Goal: Task Accomplishment & Management: Manage account settings

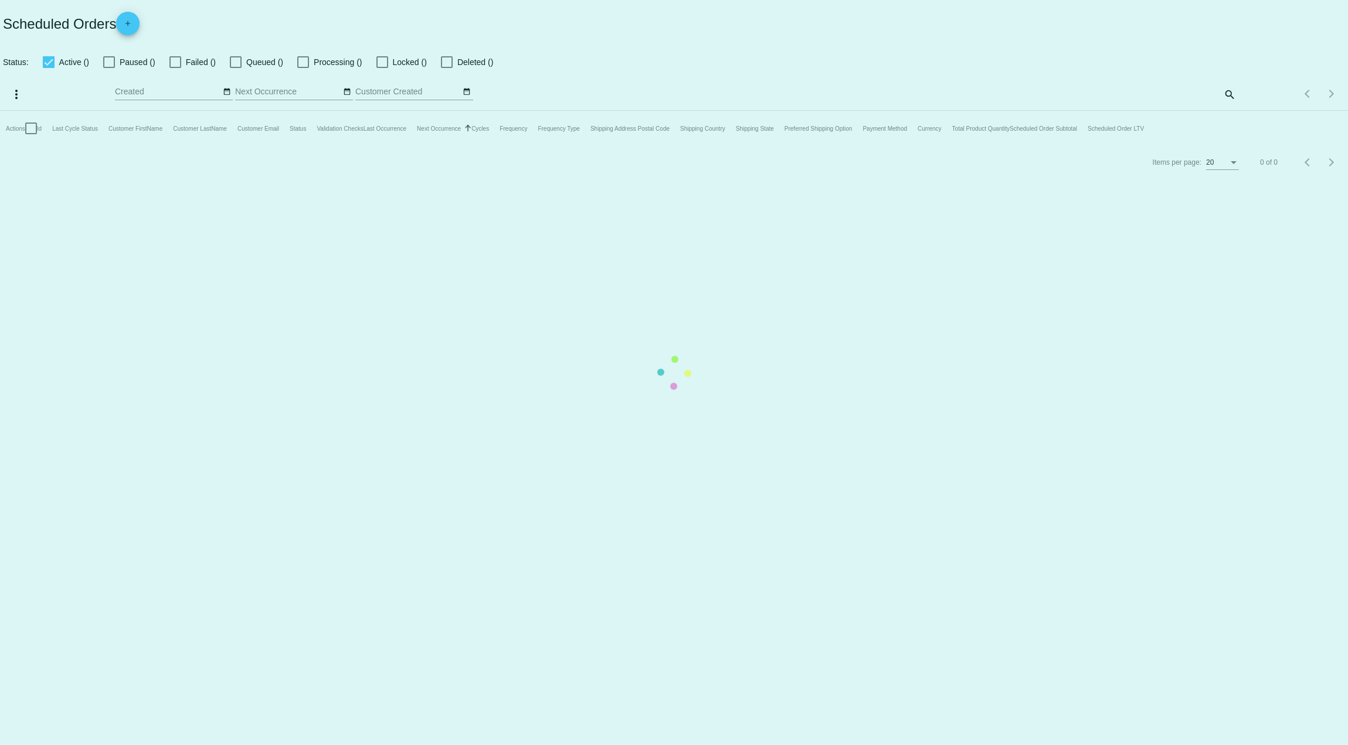
checkbox input "true"
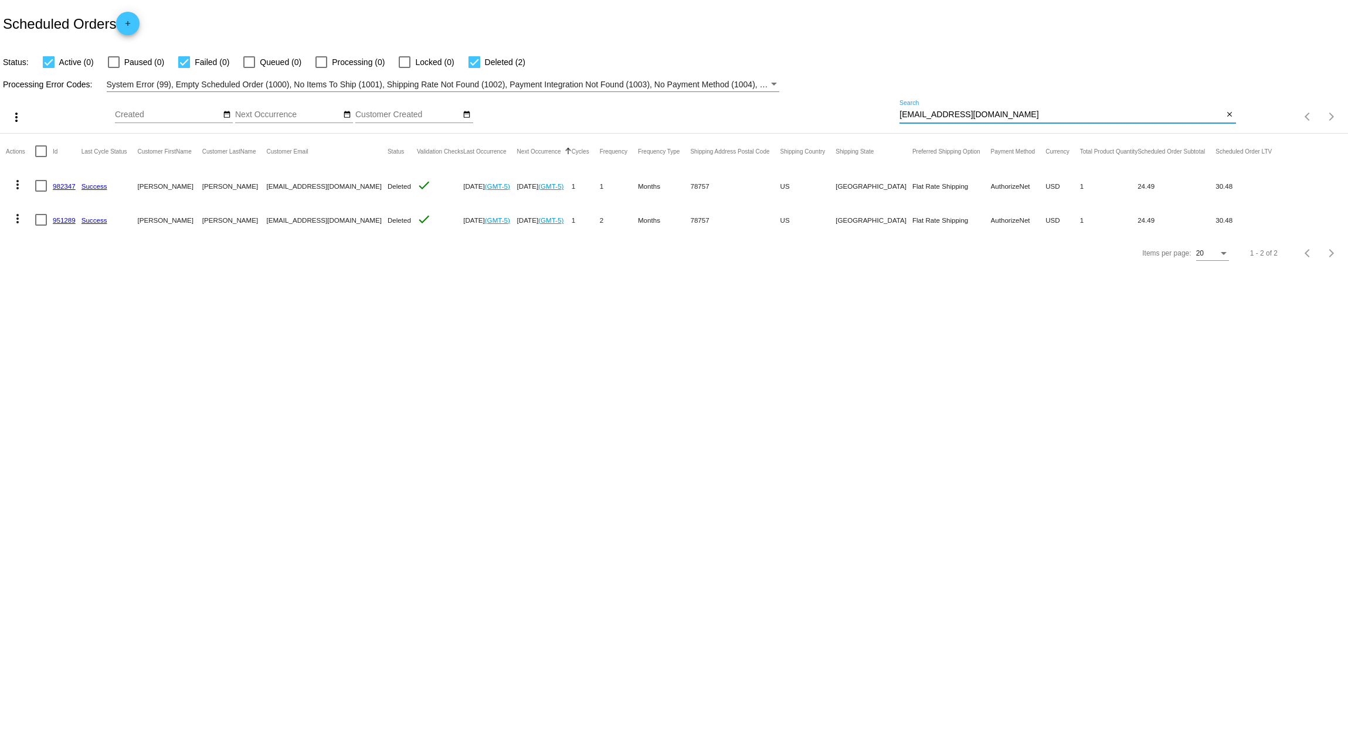
drag, startPoint x: 1006, startPoint y: 114, endPoint x: 697, endPoint y: 93, distance: 310.3
click at [697, 93] on div "more_vert Sep Jan Feb Mar [DATE]" at bounding box center [674, 113] width 1348 height 42
paste input "eleniapostolatos"
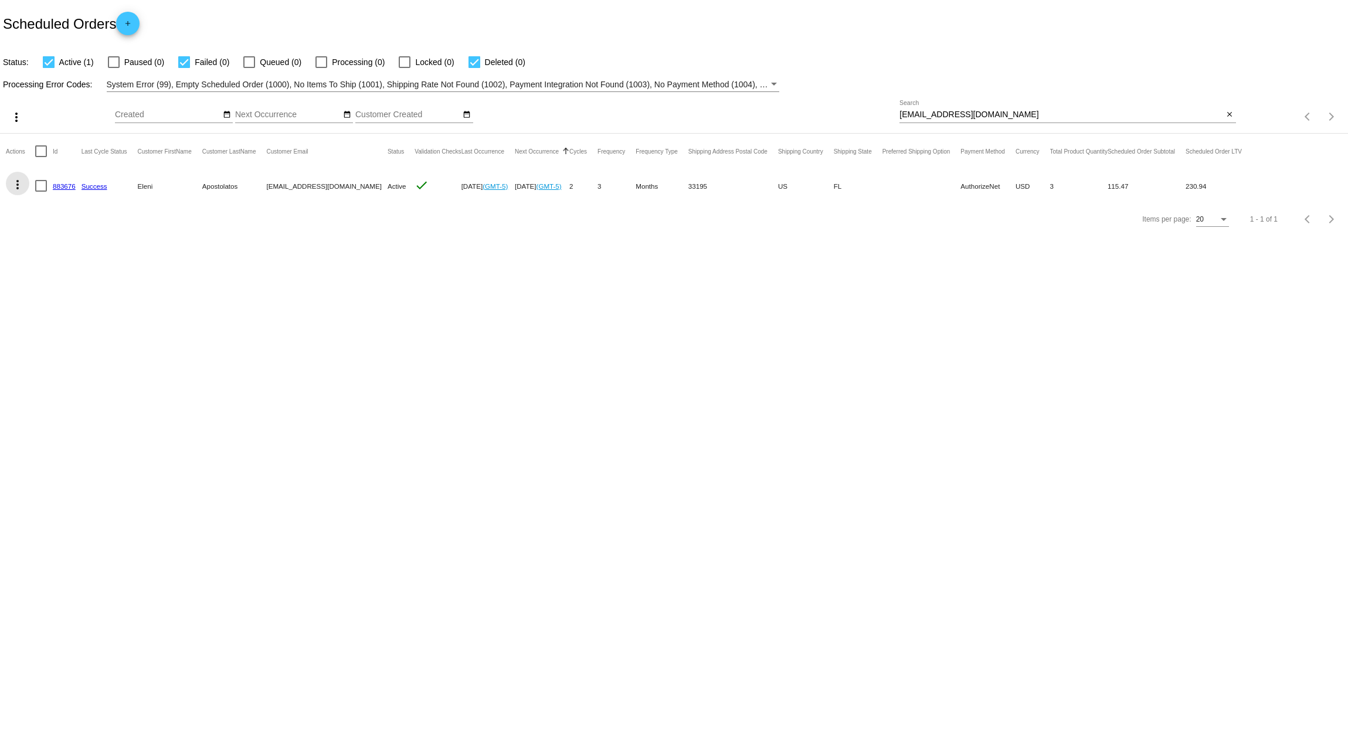
click at [18, 182] on mat-icon "more_vert" at bounding box center [18, 185] width 14 height 14
click at [45, 332] on button "delete Delete" at bounding box center [64, 325] width 117 height 28
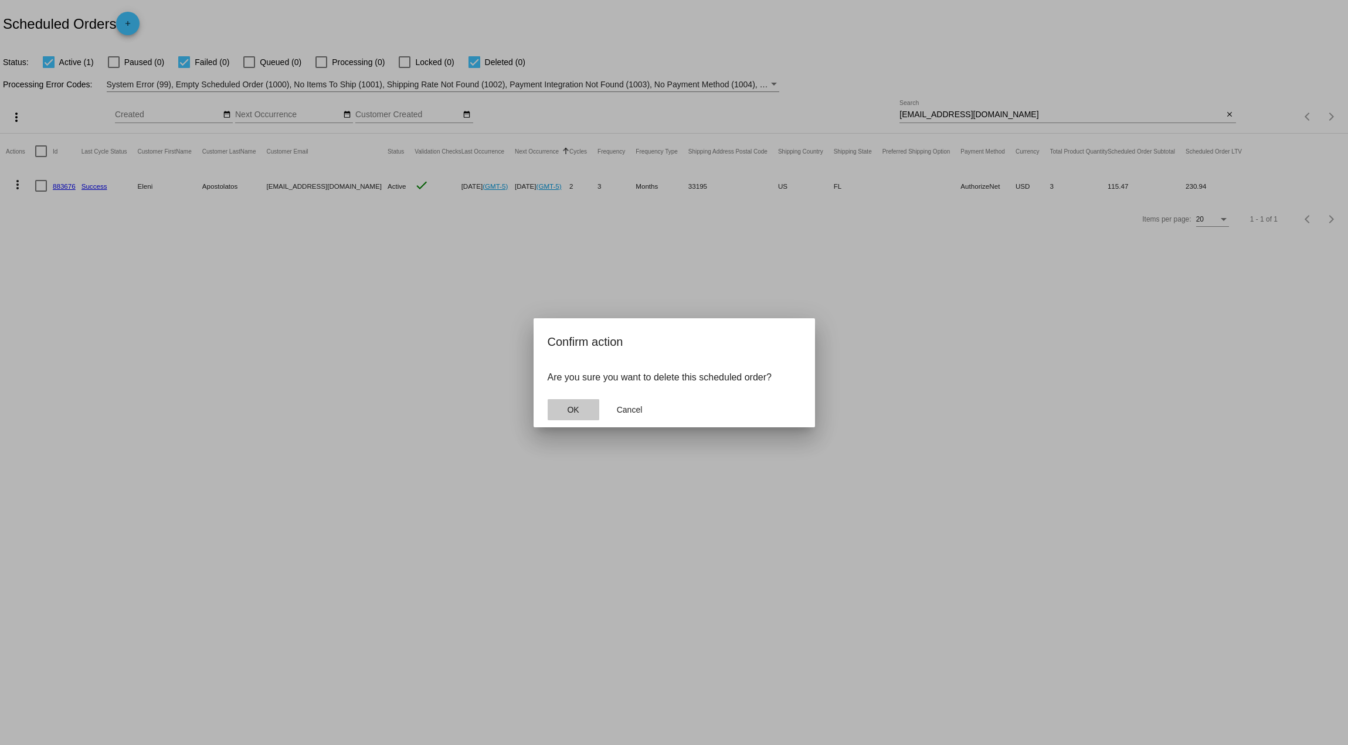
drag, startPoint x: 589, startPoint y: 413, endPoint x: 575, endPoint y: 413, distance: 14.1
click at [587, 413] on button "OK" at bounding box center [574, 409] width 52 height 21
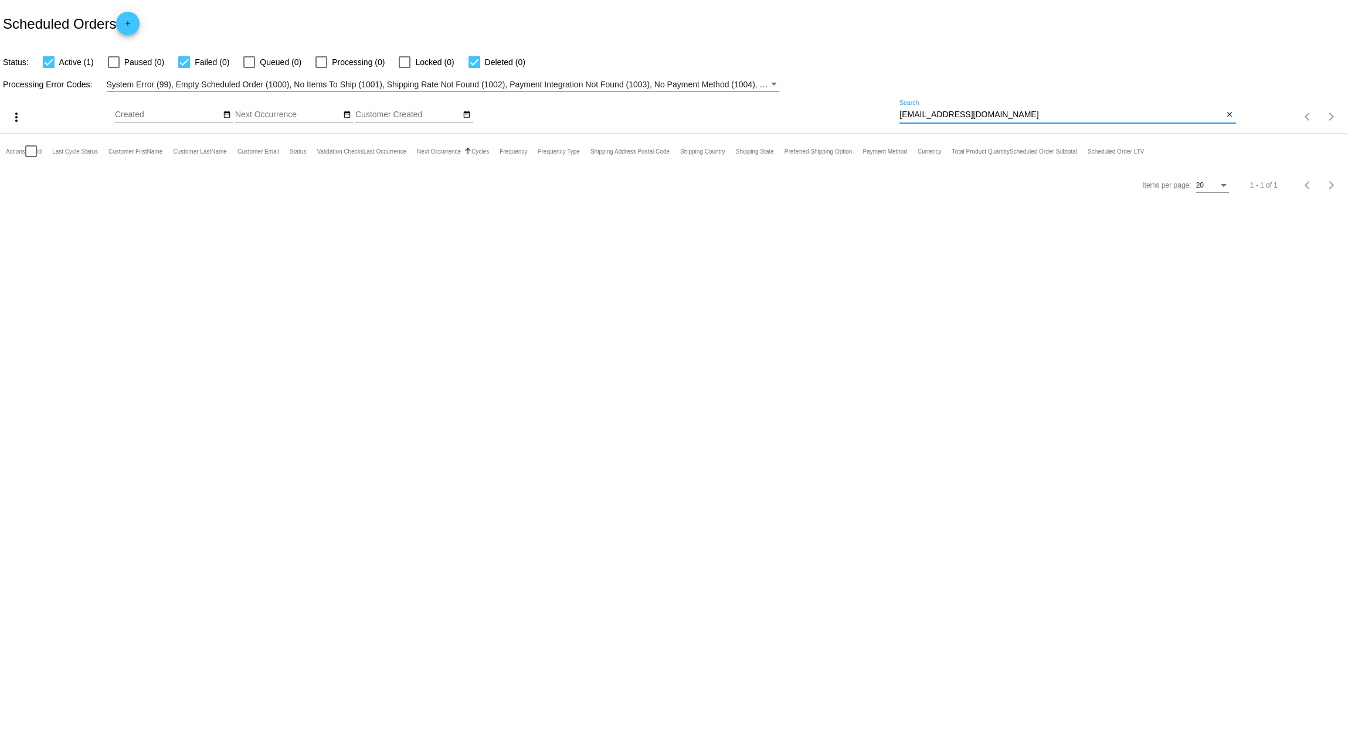
drag, startPoint x: 1028, startPoint y: 111, endPoint x: 755, endPoint y: 99, distance: 274.1
click at [750, 103] on div "more_vert Sep Jan Feb Mar [DATE]" at bounding box center [674, 113] width 1348 height 42
paste input "ariellesafdie"
type input "[EMAIL_ADDRESS][DOMAIN_NAME]"
